Goal: Transaction & Acquisition: Purchase product/service

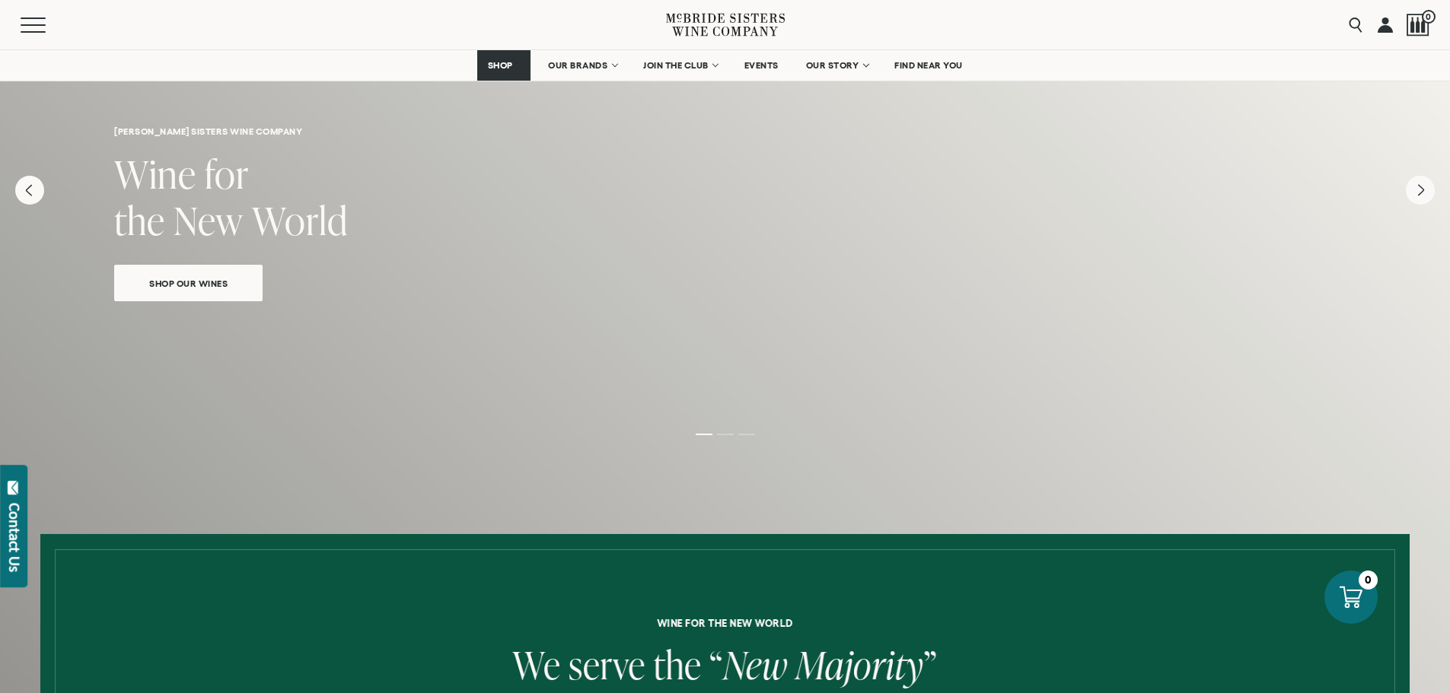
scroll to position [76, 0]
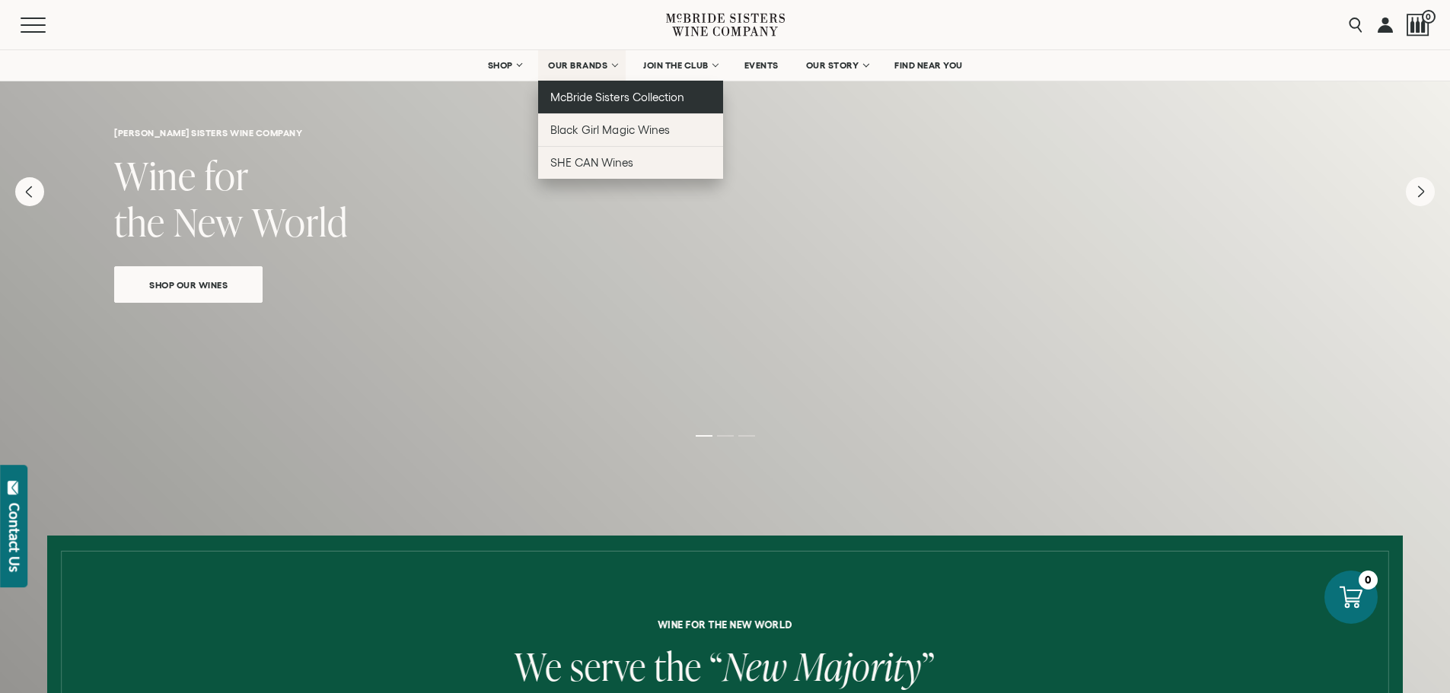
click at [587, 97] on span "McBride Sisters Collection" at bounding box center [617, 97] width 134 height 13
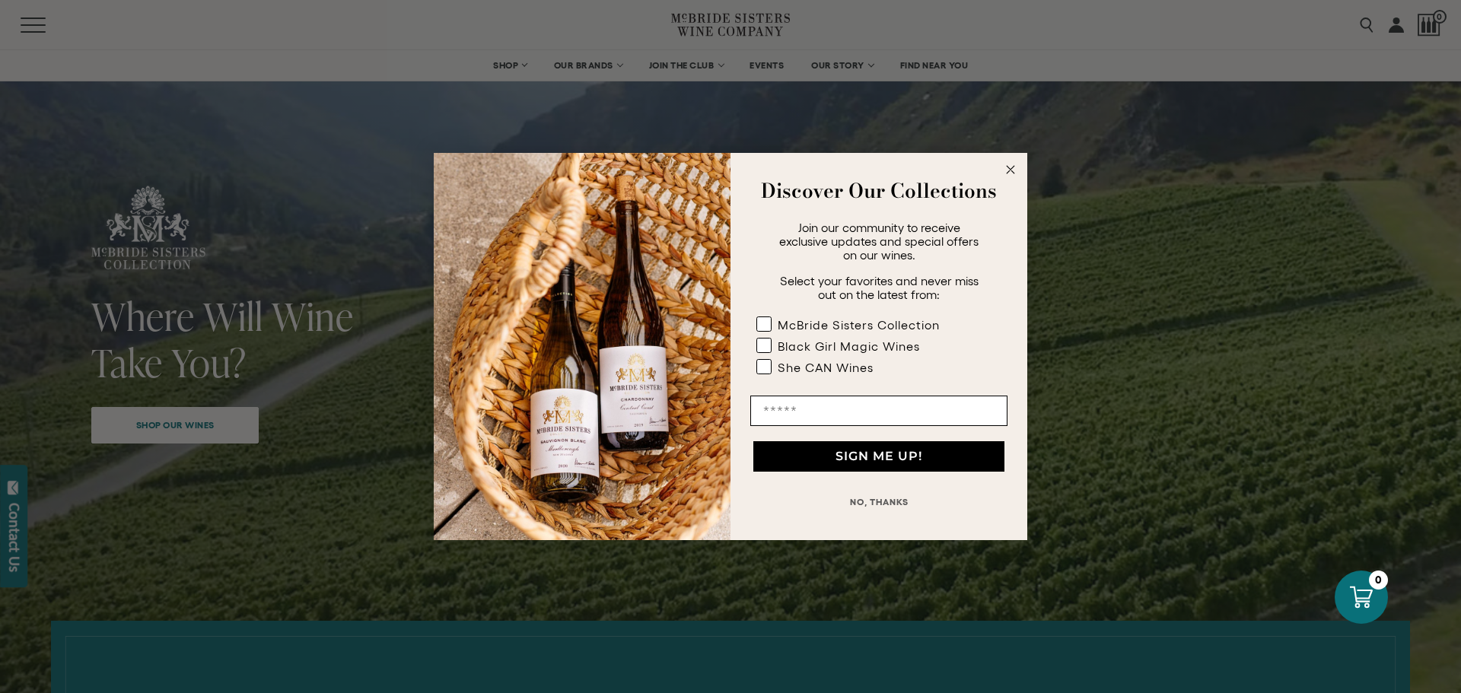
click at [1015, 174] on circle "Close dialog" at bounding box center [1011, 170] width 18 height 18
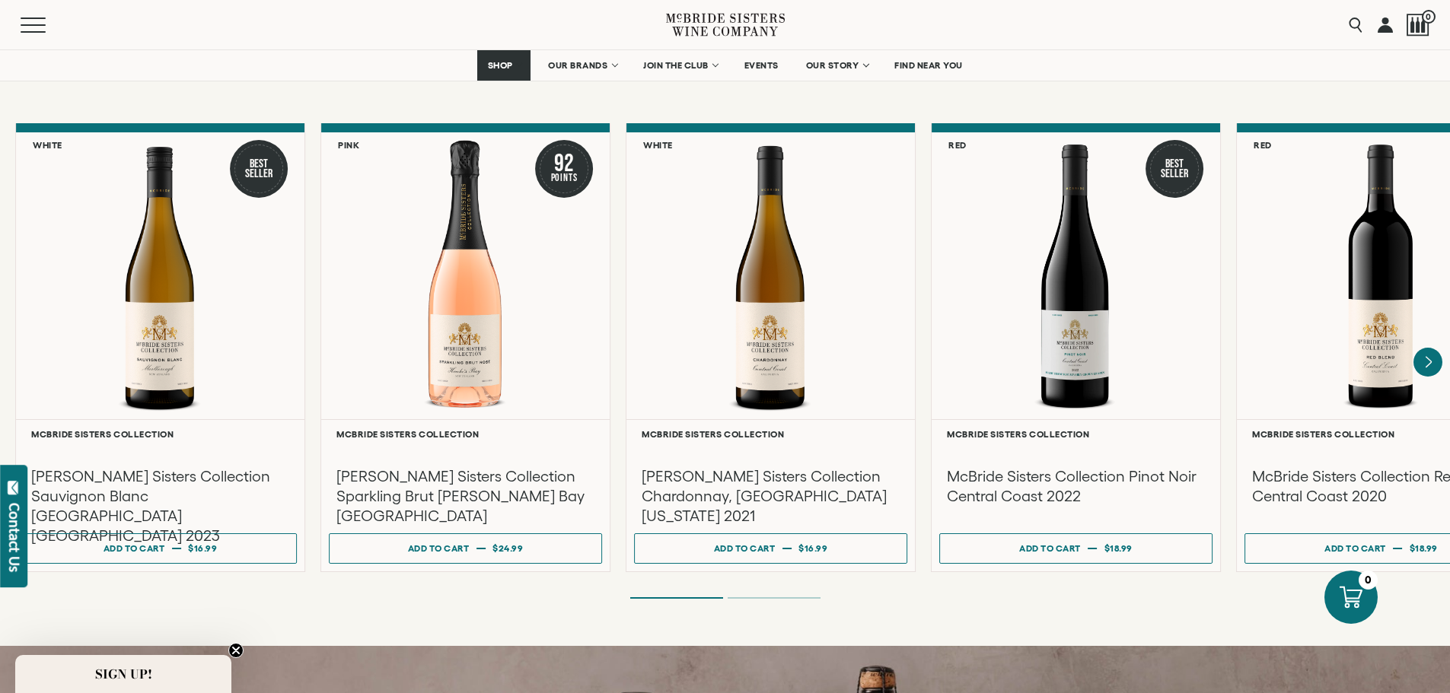
scroll to position [1294, 0]
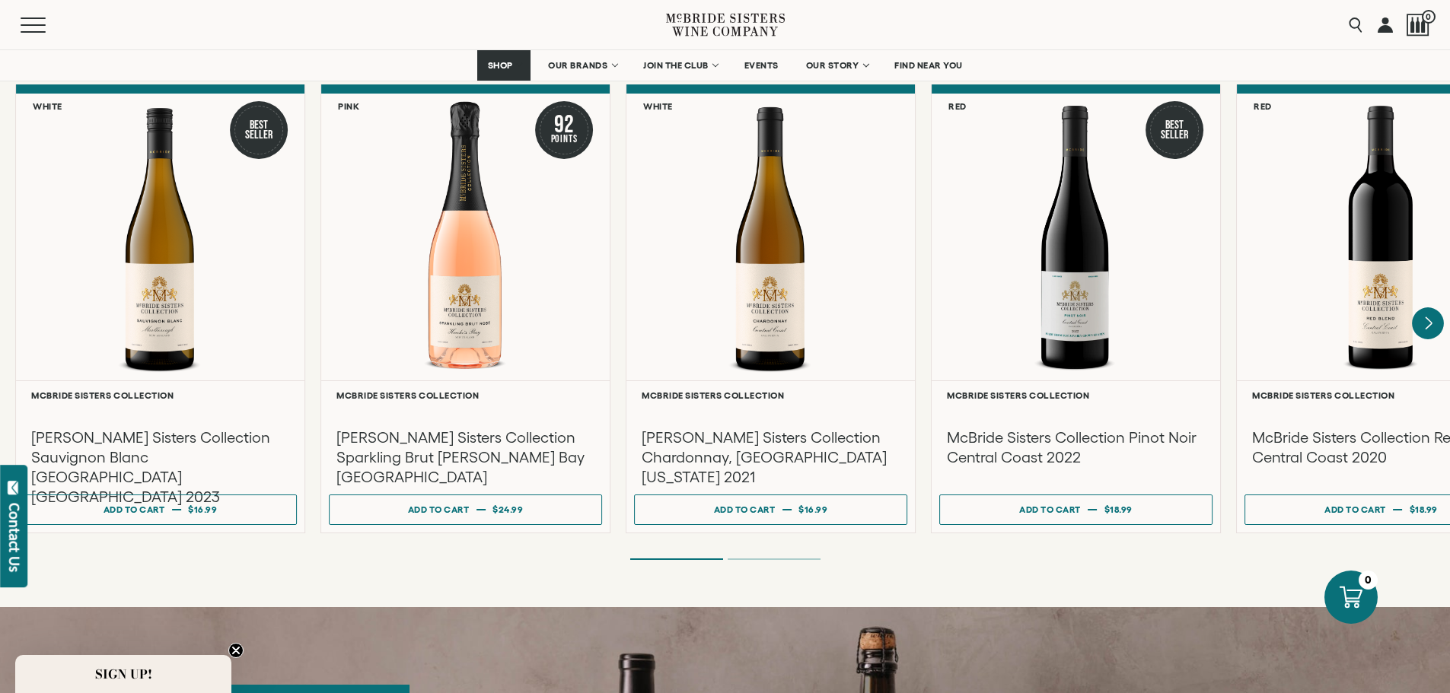
click at [1426, 317] on icon "Next" at bounding box center [1429, 323] width 6 height 12
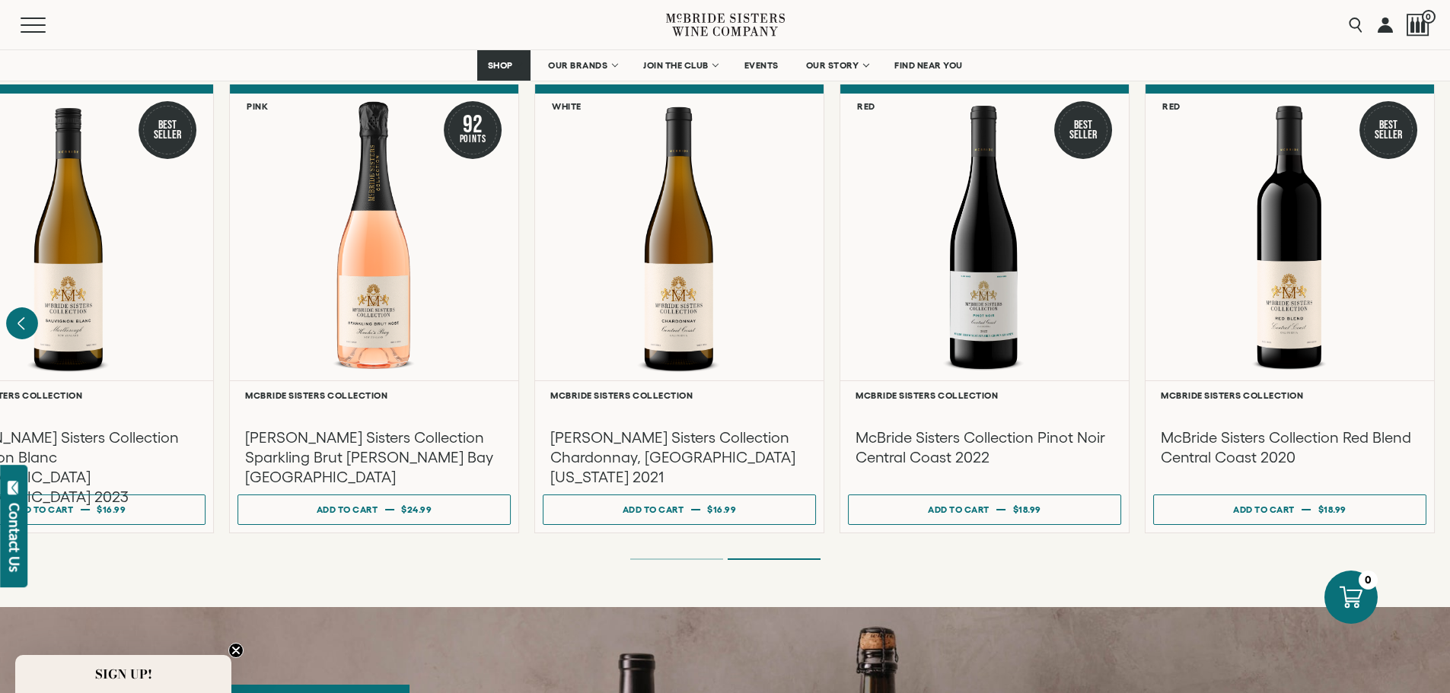
click at [14, 309] on icon "Previous" at bounding box center [22, 324] width 32 height 32
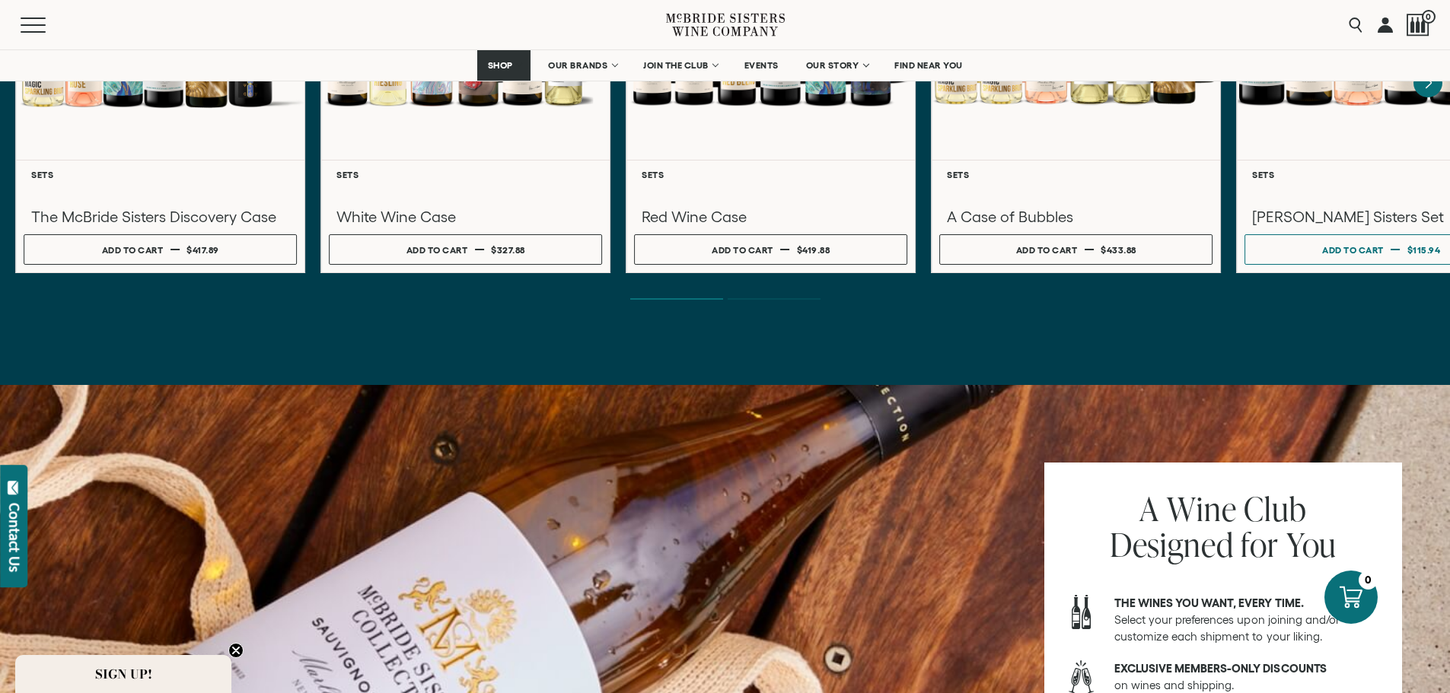
scroll to position [4719, 0]
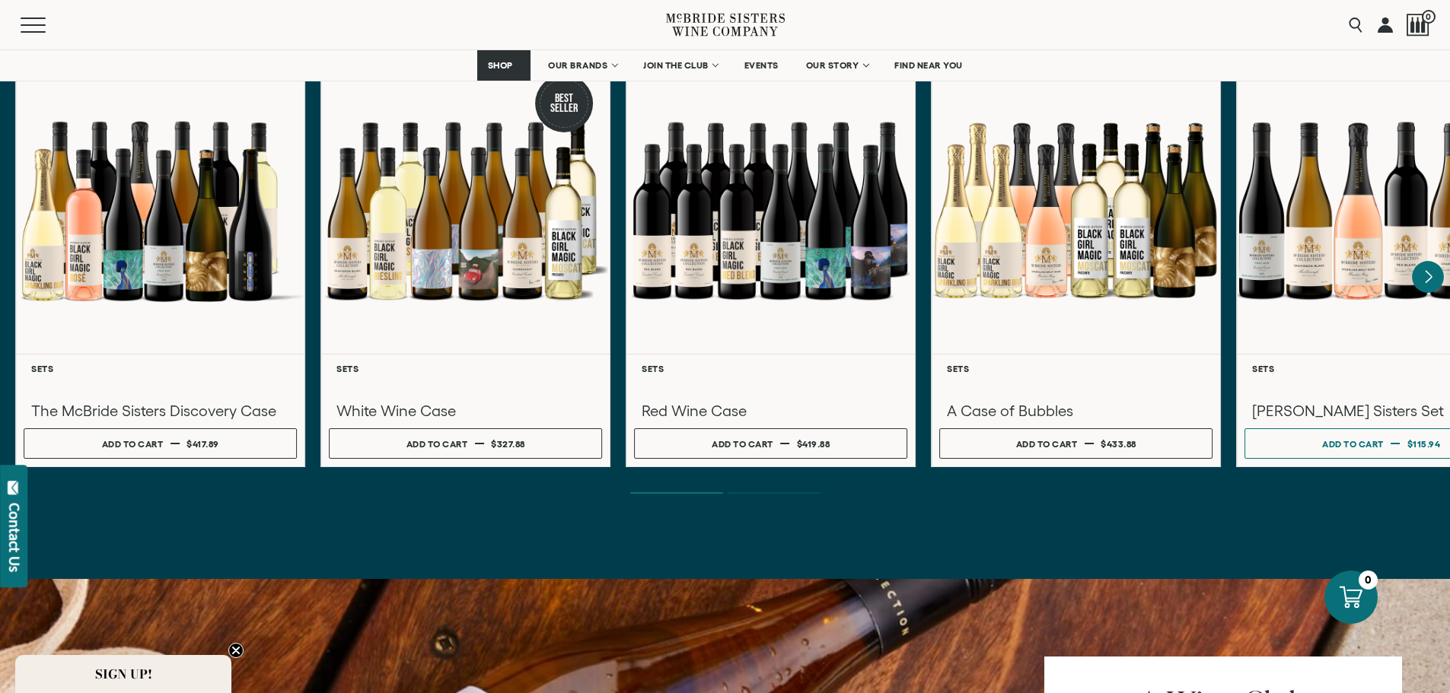
click at [1428, 261] on icon "Next" at bounding box center [1428, 277] width 32 height 32
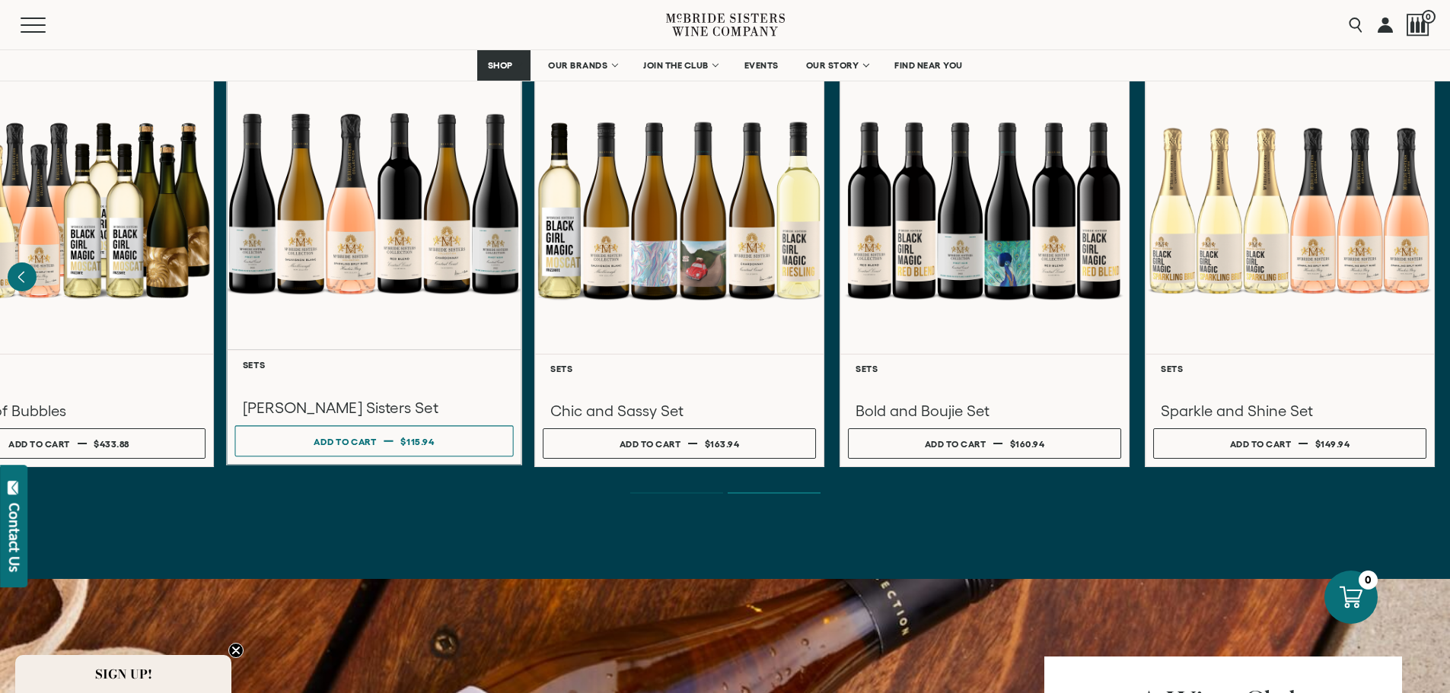
click at [459, 264] on div at bounding box center [374, 203] width 295 height 293
